Goal: Information Seeking & Learning: Learn about a topic

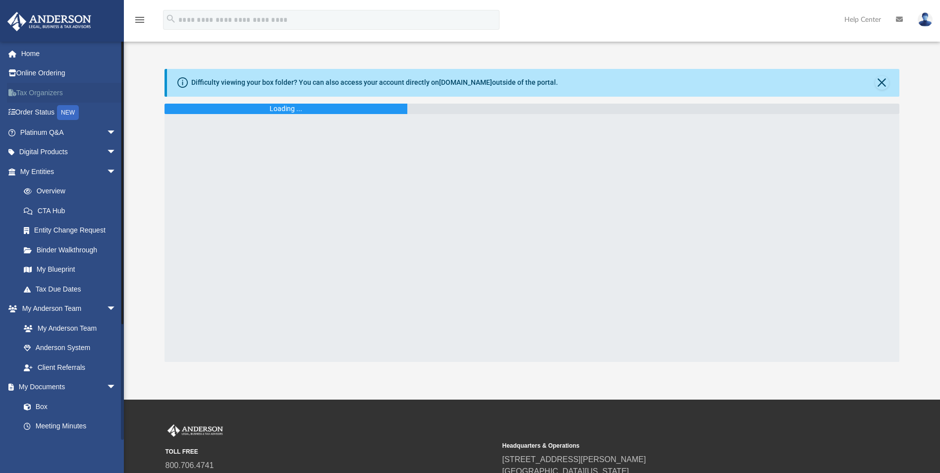
click at [61, 93] on link "Tax Organizers" at bounding box center [69, 93] width 124 height 20
click at [48, 94] on link "Tax Organizers" at bounding box center [69, 93] width 124 height 20
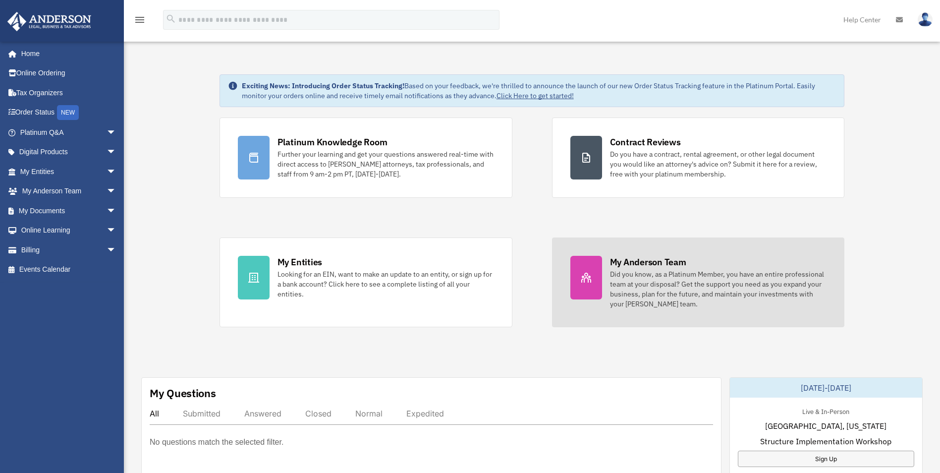
click at [655, 277] on div "Did you know, as a Platinum Member, you have an entire professional team at you…" at bounding box center [718, 289] width 217 height 40
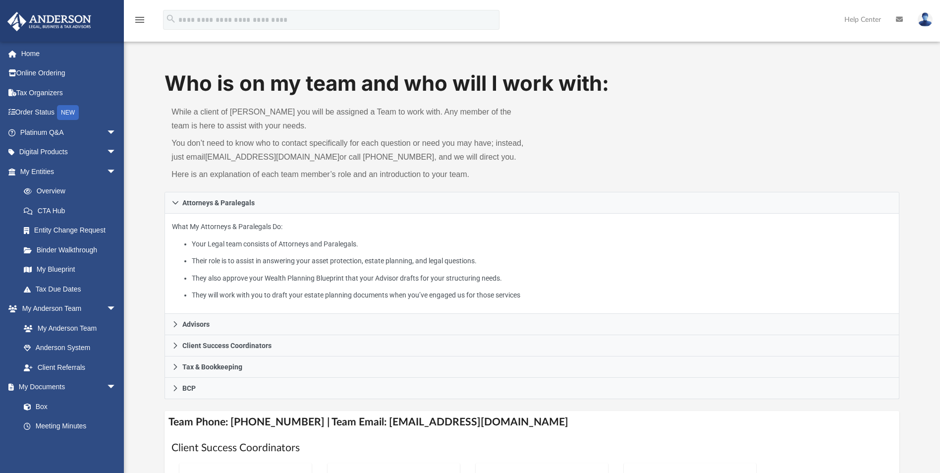
click at [272, 247] on li "Your Legal team consists of Attorneys and Paralegals." at bounding box center [542, 244] width 700 height 12
click at [199, 219] on div "What My Attorneys & Paralegals Do: Your Legal team consists of Attorneys and Pa…" at bounding box center [532, 264] width 735 height 101
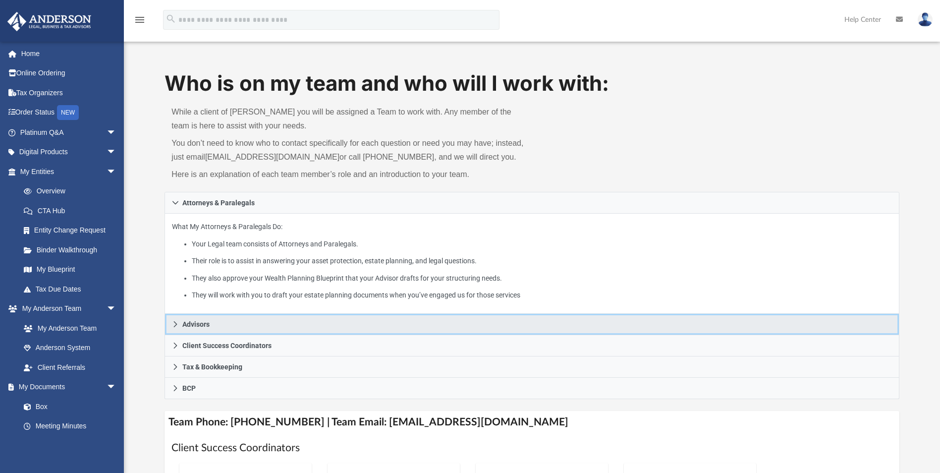
click at [203, 321] on span "Advisors" at bounding box center [195, 324] width 27 height 7
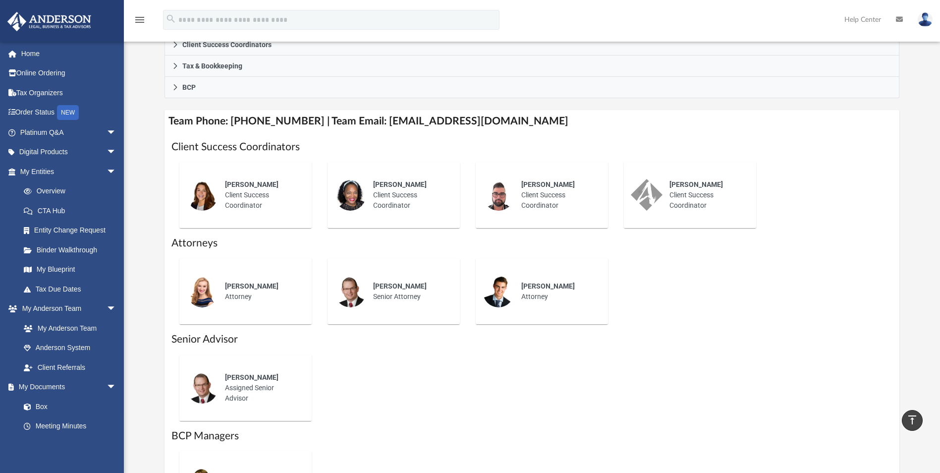
scroll to position [297, 0]
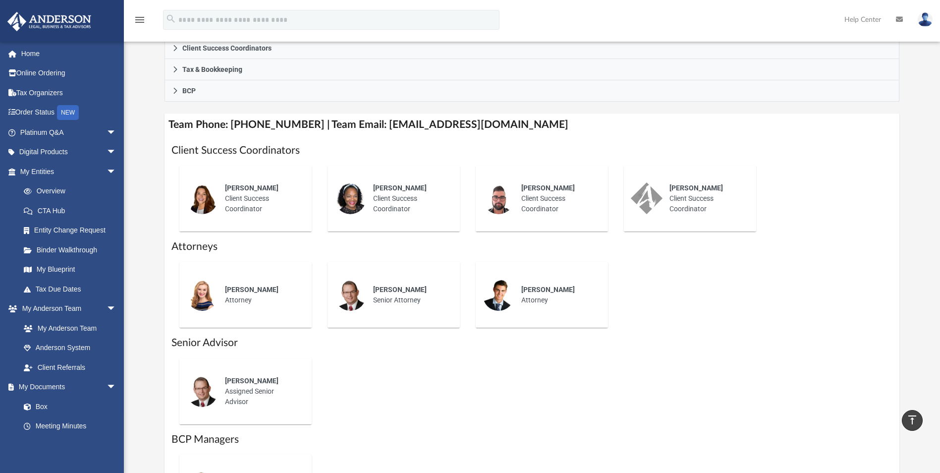
click at [248, 288] on span "Savannah Wallace" at bounding box center [252, 290] width 54 height 8
click at [213, 296] on img at bounding box center [202, 295] width 32 height 32
click at [197, 298] on img at bounding box center [202, 295] width 32 height 32
click at [256, 292] on span "Savannah Wallace" at bounding box center [252, 290] width 54 height 8
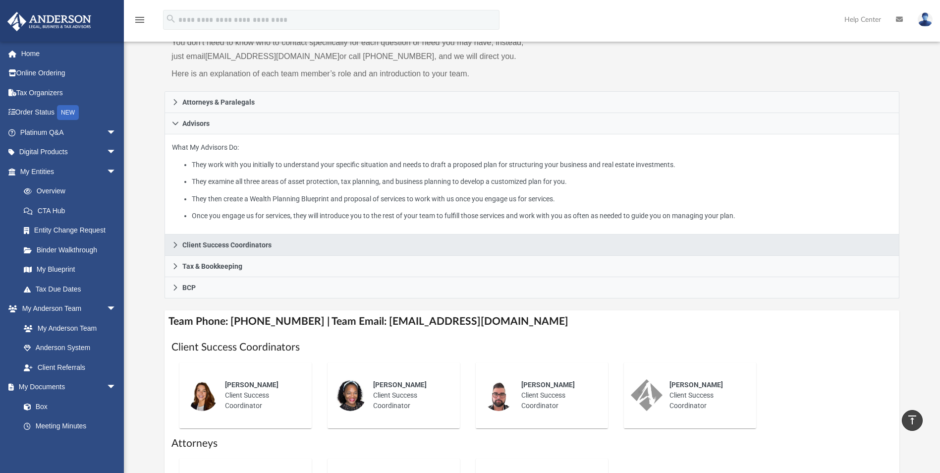
scroll to position [99, 0]
click at [237, 249] on span "Client Success Coordinators" at bounding box center [226, 246] width 89 height 7
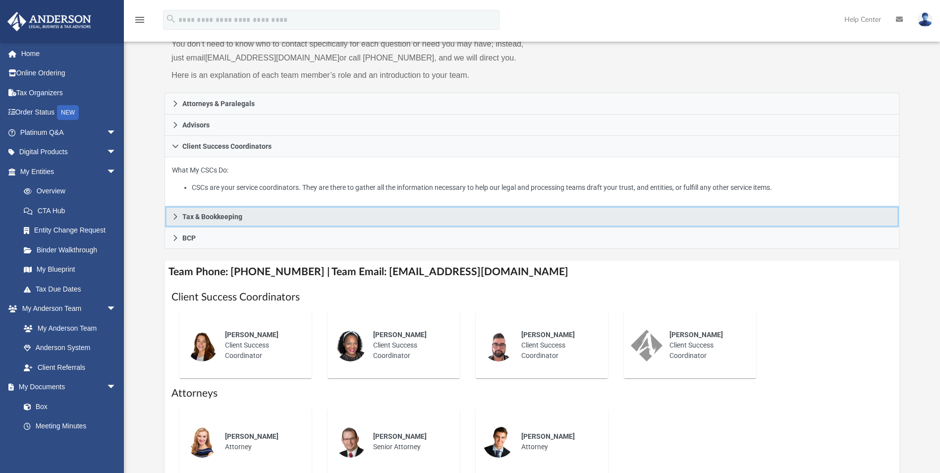
click at [246, 211] on link "Tax & Bookkeeping" at bounding box center [532, 216] width 735 height 21
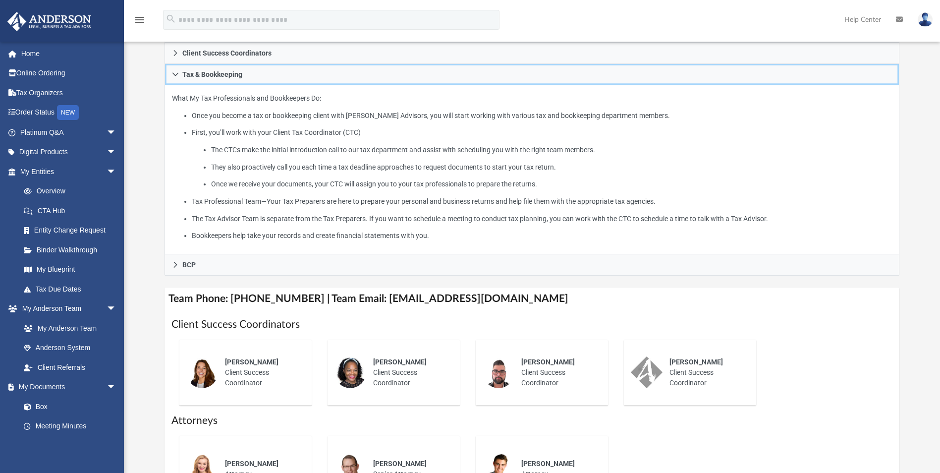
scroll to position [198, 0]
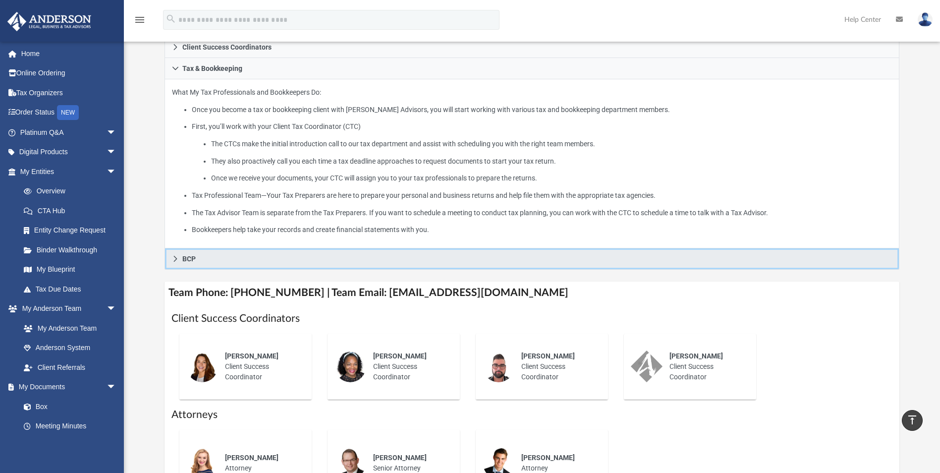
click at [217, 263] on link "BCP" at bounding box center [532, 258] width 735 height 21
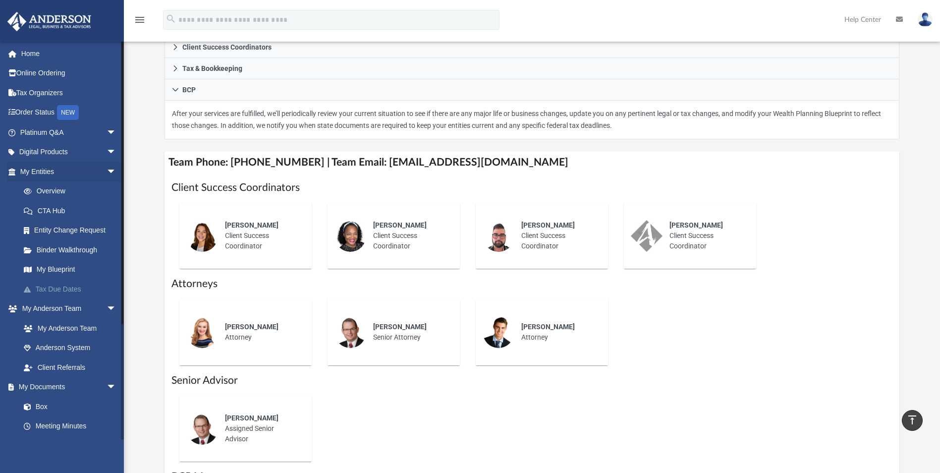
click at [70, 290] on link "Tax Due Dates" at bounding box center [72, 289] width 117 height 20
click at [34, 289] on span at bounding box center [32, 289] width 6 height 7
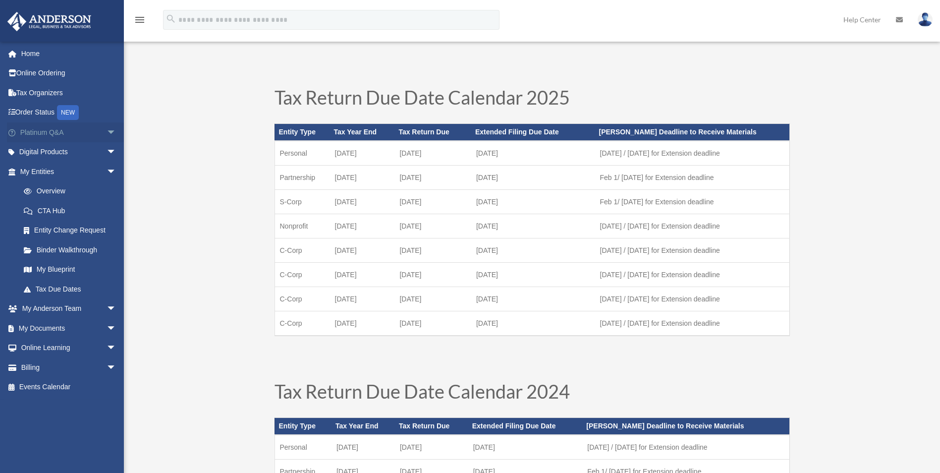
click at [107, 133] on span "arrow_drop_down" at bounding box center [117, 132] width 20 height 20
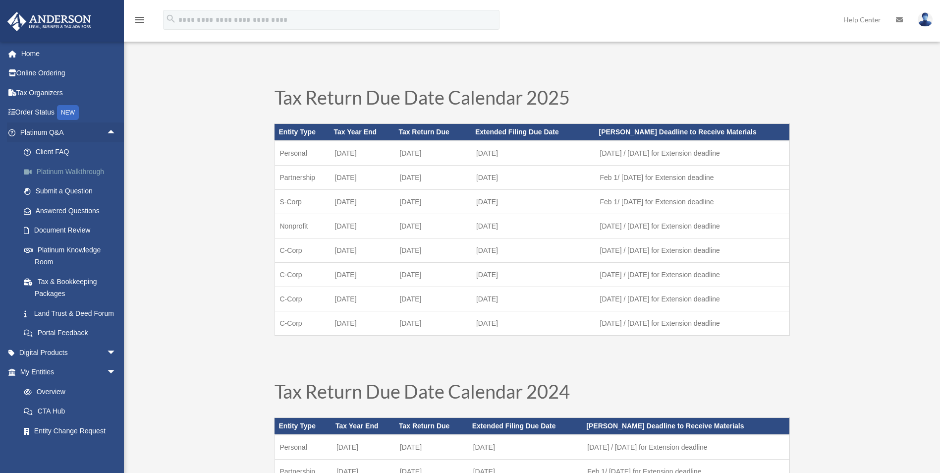
click at [96, 175] on link "Platinum Walkthrough" at bounding box center [72, 172] width 117 height 20
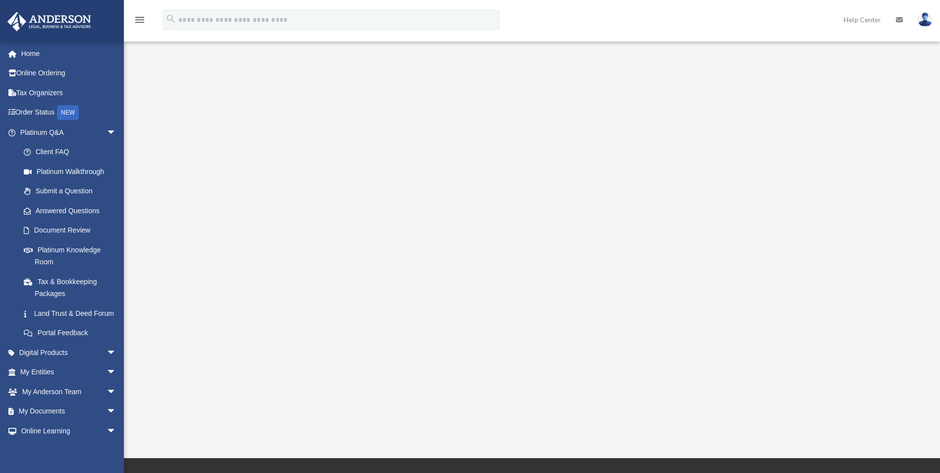
click at [927, 28] on link at bounding box center [926, 20] width 30 height 44
drag, startPoint x: 310, startPoint y: 0, endPoint x: 225, endPoint y: 170, distance: 189.8
click at [225, 170] on div "<span data-mce-type="bookmark" style="display: inline-block; width: 0px; overfl…" at bounding box center [531, 237] width 741 height 342
click at [45, 90] on link "Tax Organizers" at bounding box center [69, 93] width 124 height 20
click at [47, 93] on link "Tax Organizers" at bounding box center [69, 93] width 124 height 20
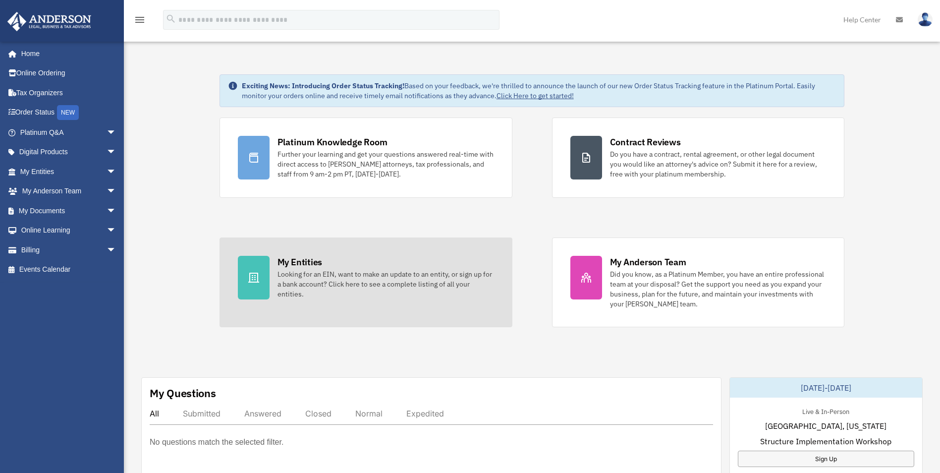
click at [309, 279] on div "Looking for an EIN, want to make an update to an entity, or sign up for a bank …" at bounding box center [386, 284] width 217 height 30
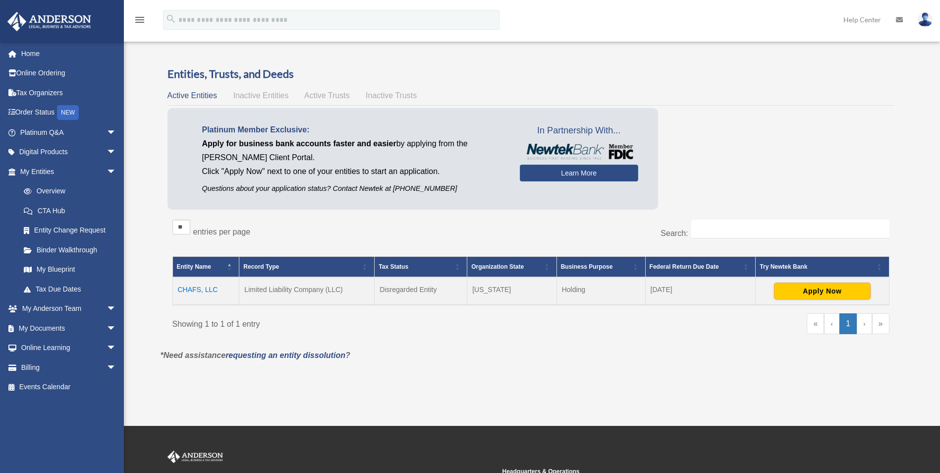
drag, startPoint x: 366, startPoint y: 287, endPoint x: 707, endPoint y: 298, distance: 341.2
click at [707, 298] on tr "CHAFS, LLC Limited Liability Company (LLC) Disregarded Entity [US_STATE] Holdin…" at bounding box center [530, 291] width 717 height 28
click at [238, 294] on td "CHAFS, LLC" at bounding box center [205, 291] width 67 height 28
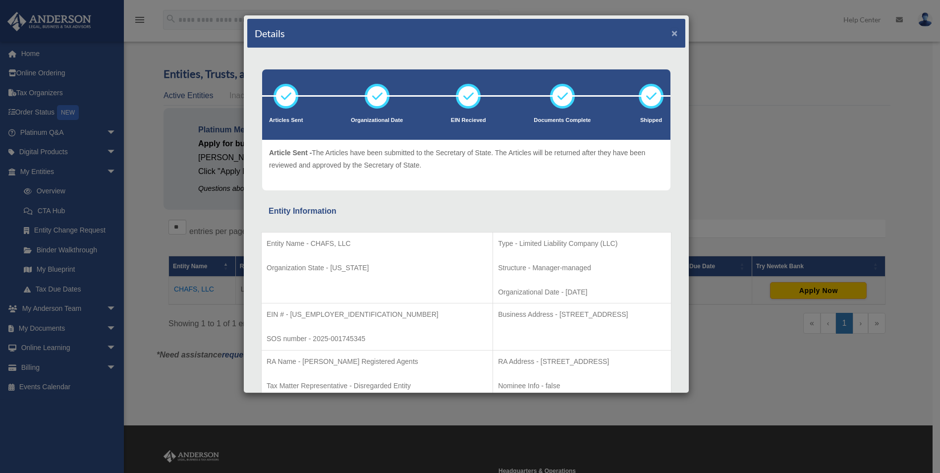
click at [672, 31] on button "×" at bounding box center [675, 33] width 6 height 10
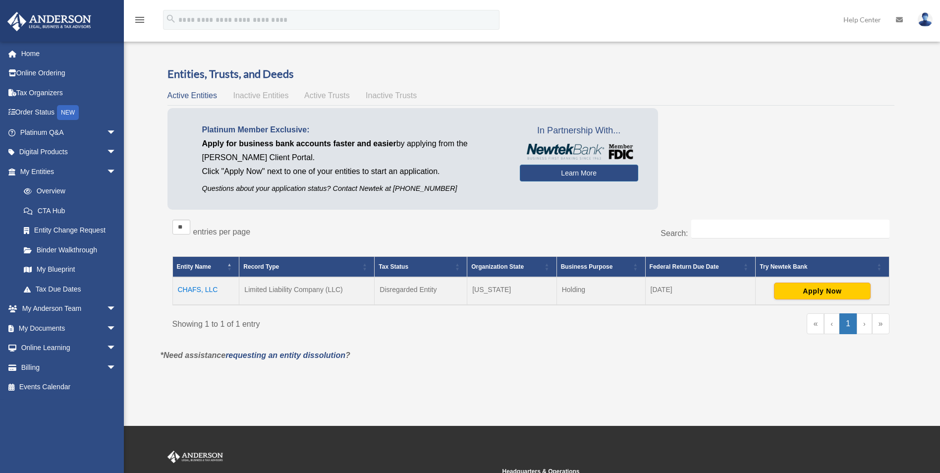
click at [180, 293] on td "CHAFS, LLC" at bounding box center [205, 291] width 67 height 28
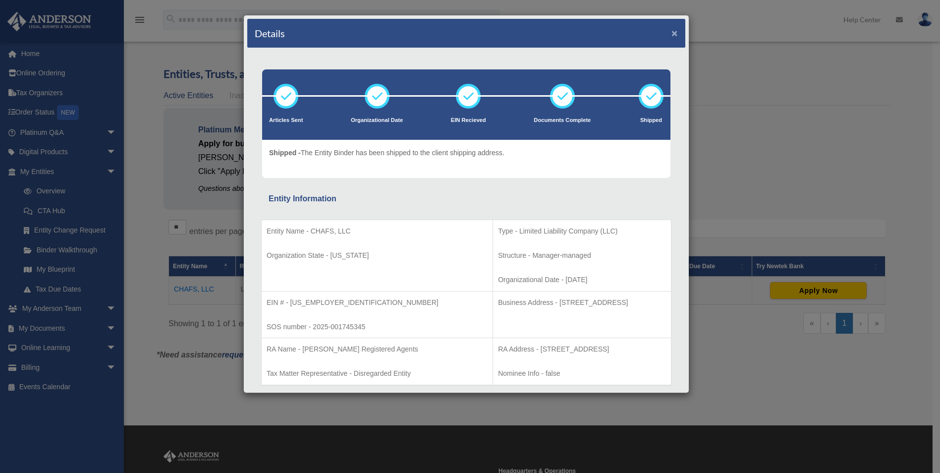
click at [672, 32] on button "×" at bounding box center [675, 33] width 6 height 10
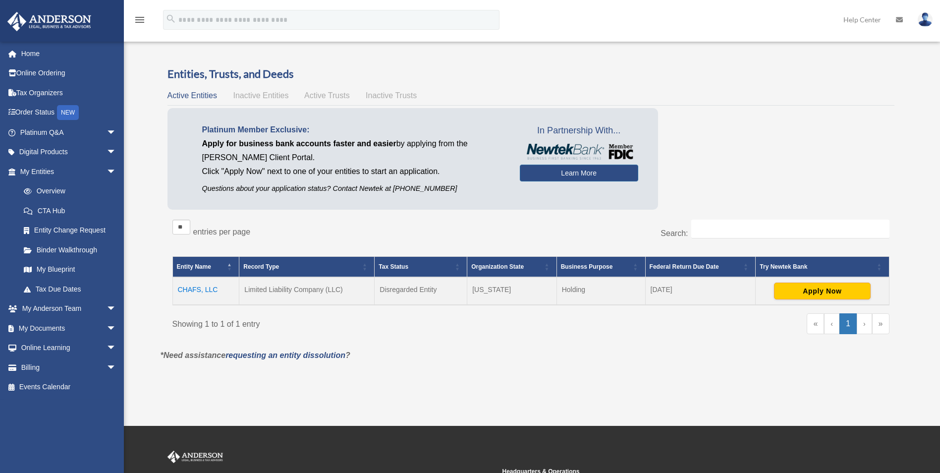
click at [199, 72] on h3 "Entities, Trusts, and Deeds" at bounding box center [531, 73] width 727 height 15
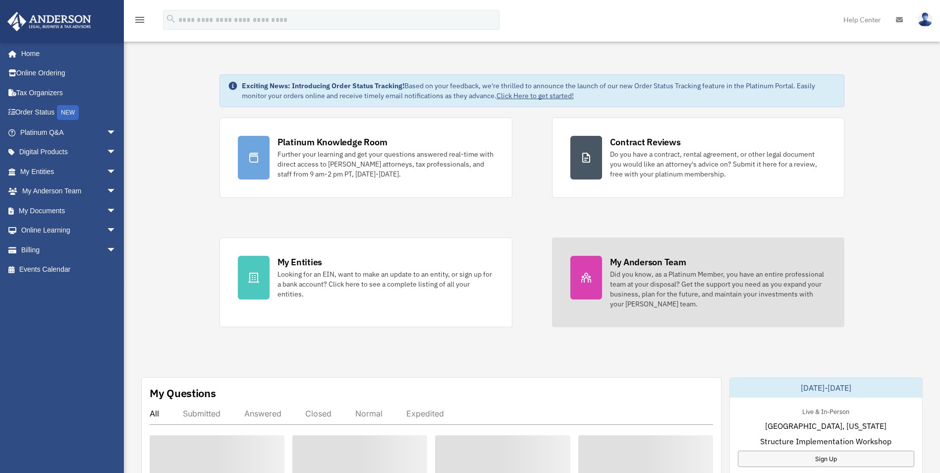
click at [670, 278] on div "Did you know, as a Platinum Member, you have an entire professional team at you…" at bounding box center [718, 289] width 217 height 40
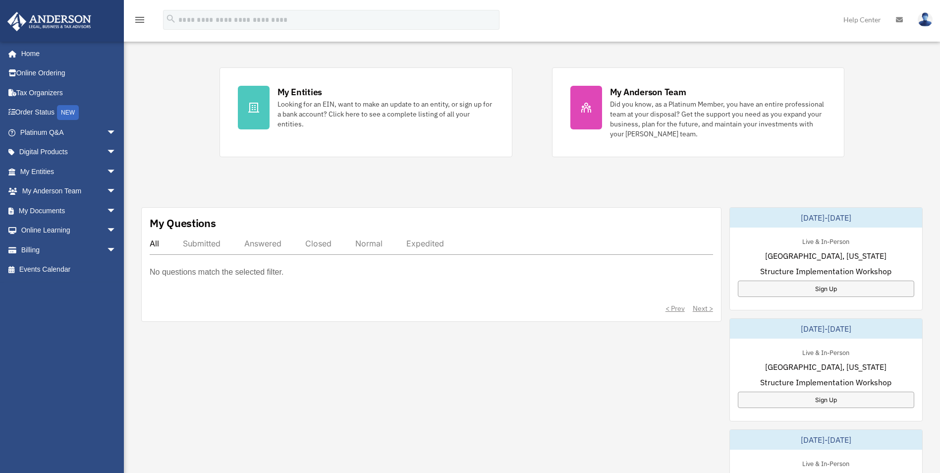
scroll to position [241, 0]
